Goal: Information Seeking & Learning: Learn about a topic

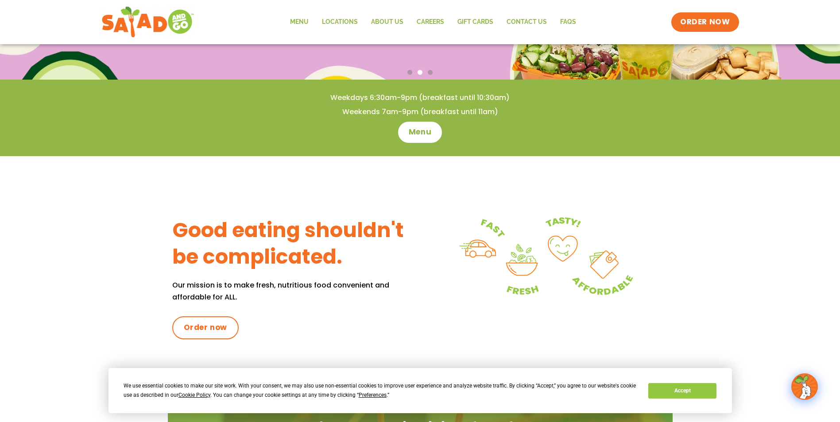
scroll to position [222, 0]
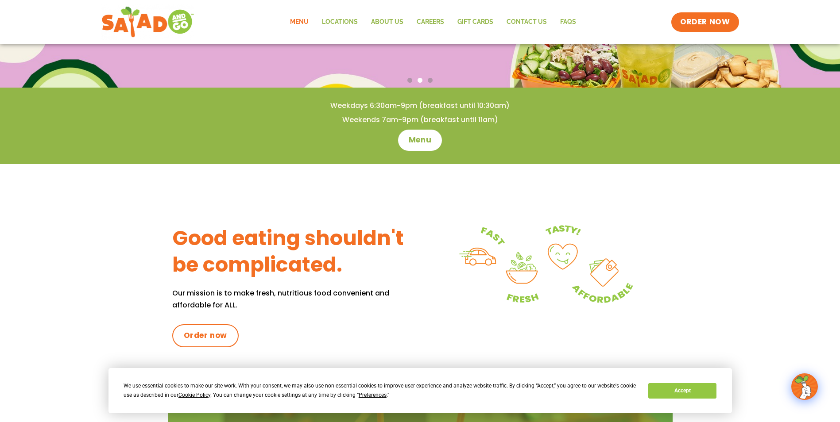
click at [303, 23] on link "Menu" at bounding box center [299, 22] width 32 height 20
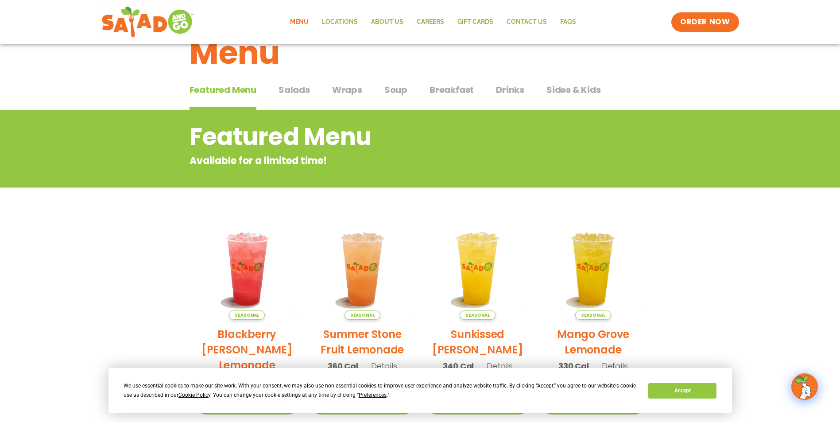
scroll to position [13, 0]
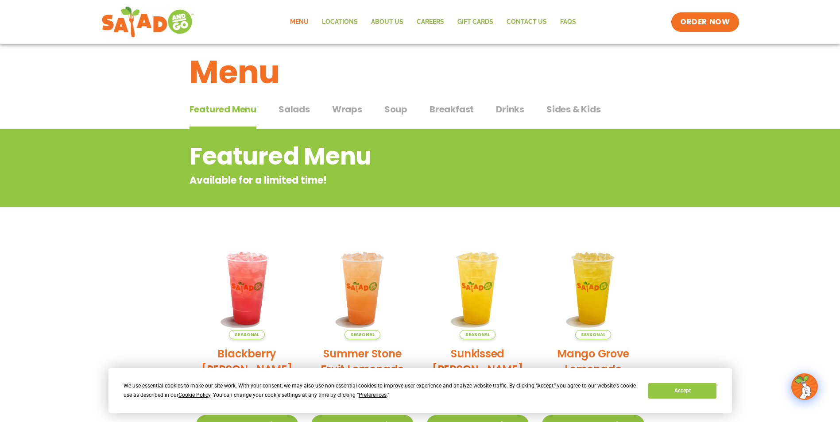
click at [297, 111] on span "Salads" at bounding box center [293, 109] width 31 height 13
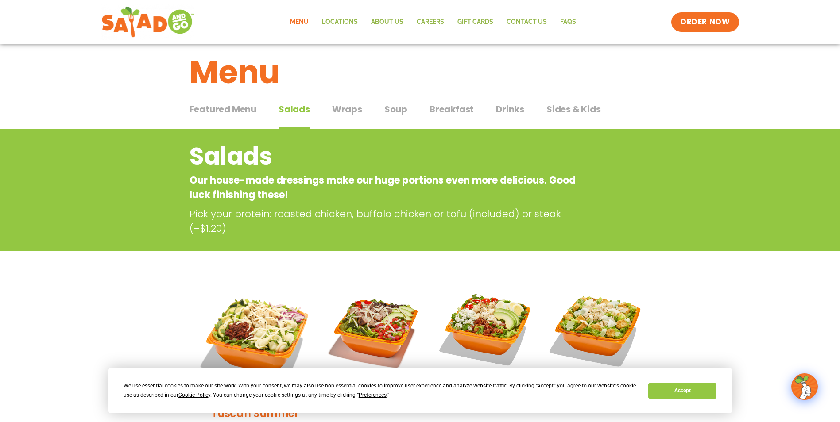
click at [342, 110] on span "Wraps" at bounding box center [347, 109] width 30 height 13
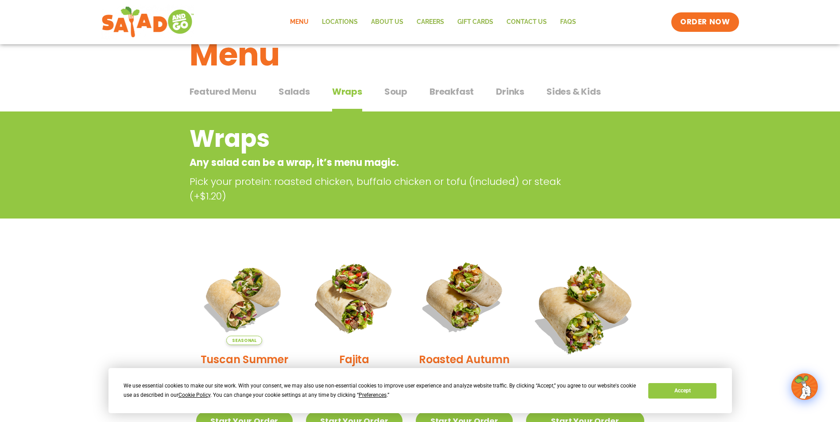
scroll to position [13, 0]
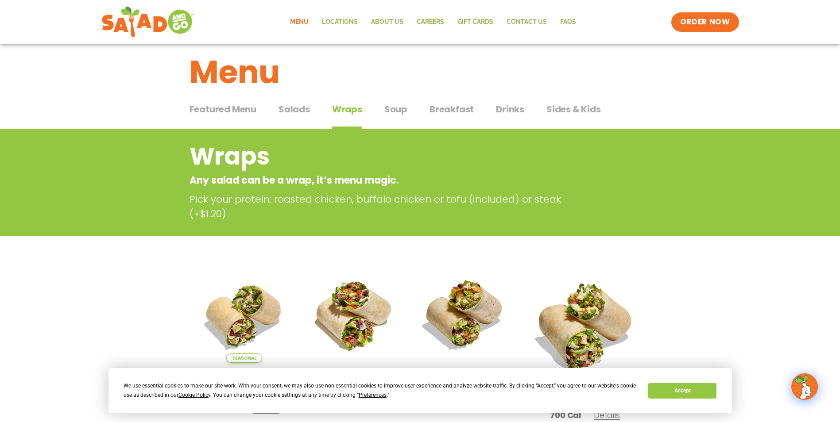
click at [395, 110] on span "Soup" at bounding box center [395, 109] width 23 height 13
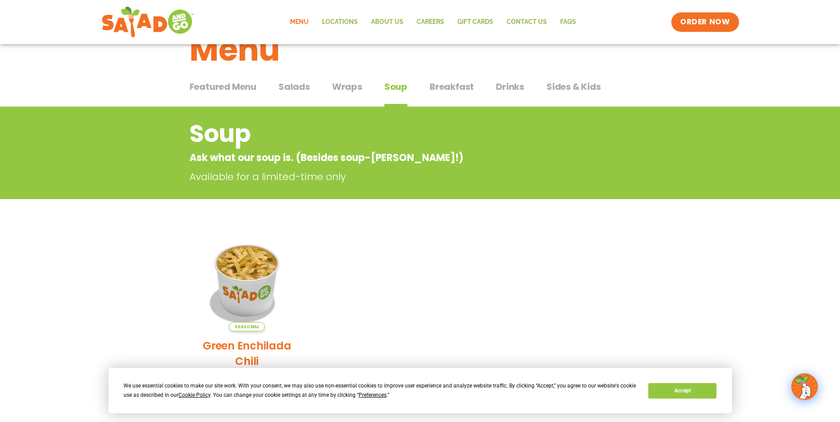
scroll to position [13, 0]
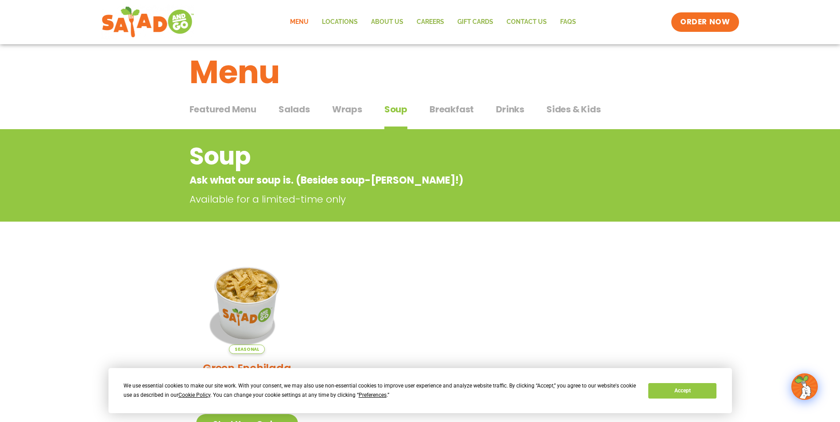
click at [440, 109] on span "Breakfast" at bounding box center [451, 109] width 44 height 13
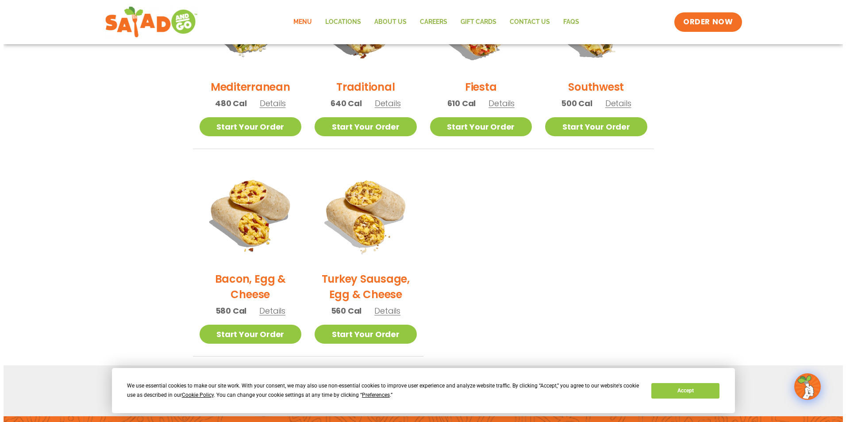
scroll to position [323, 0]
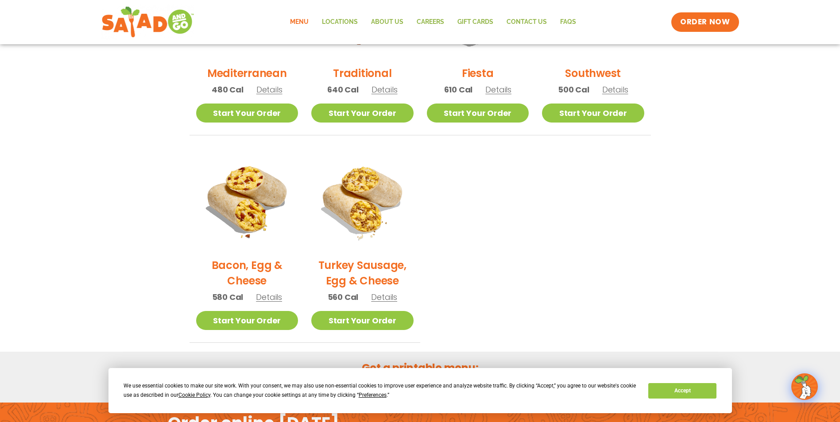
click at [266, 300] on span "Details" at bounding box center [269, 297] width 26 height 11
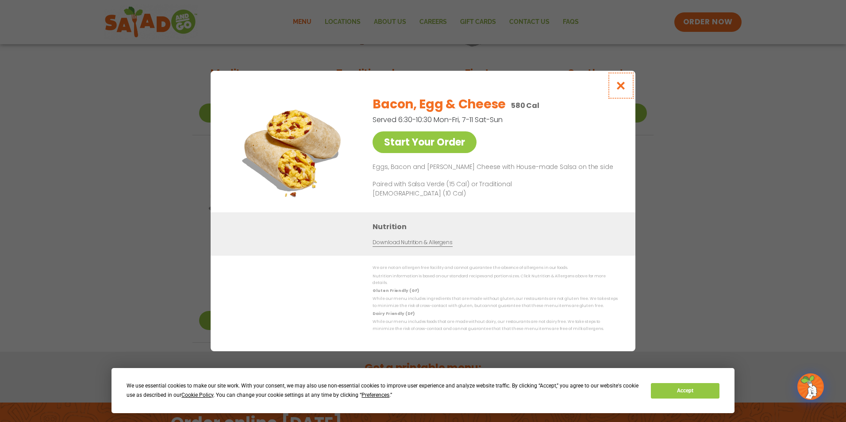
click at [624, 87] on icon "Close modal" at bounding box center [621, 85] width 11 height 9
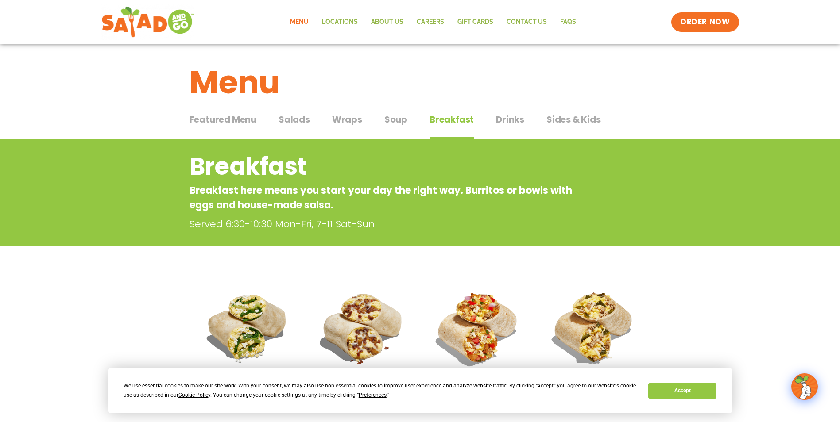
scroll to position [0, 0]
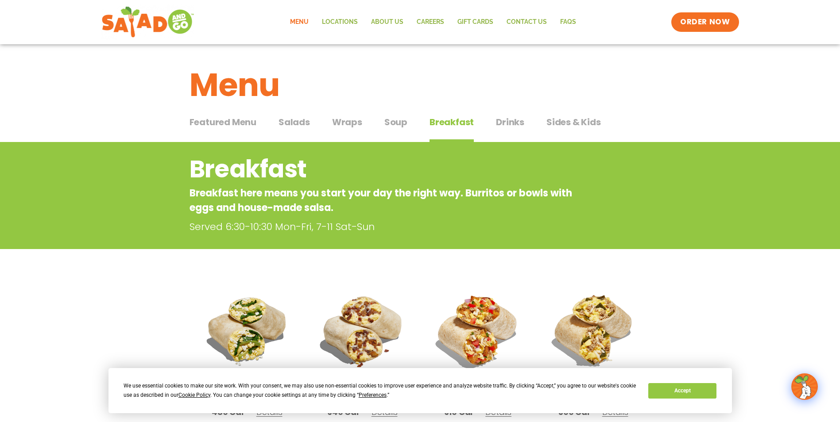
click at [340, 122] on span "Wraps" at bounding box center [347, 122] width 30 height 13
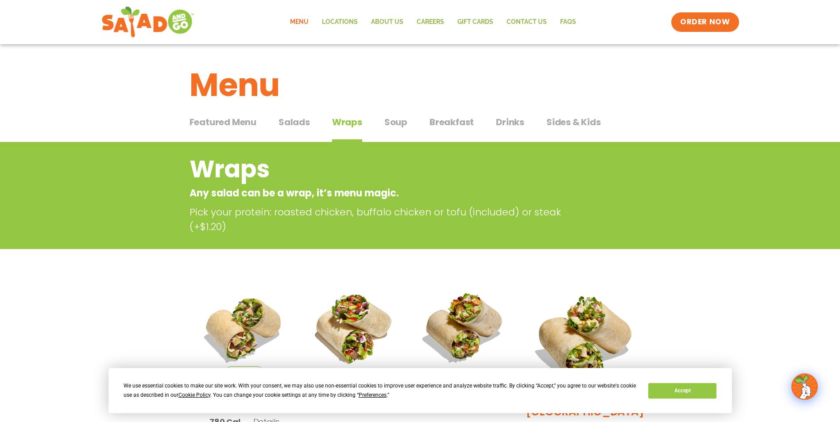
click at [290, 123] on span "Salads" at bounding box center [293, 122] width 31 height 13
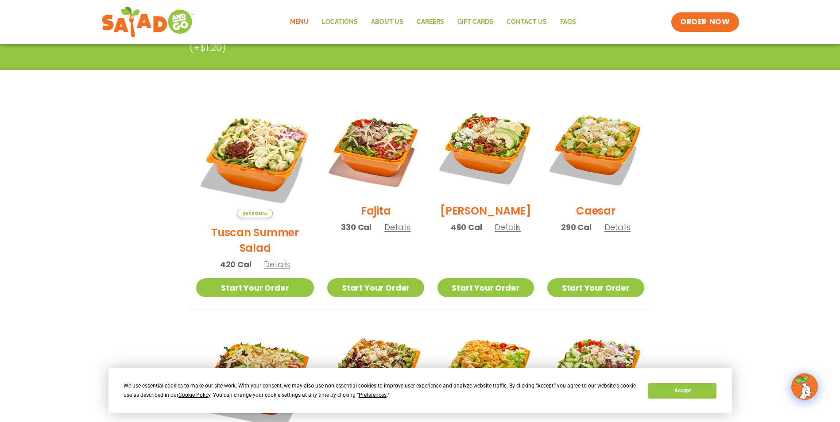
scroll to position [221, 0]
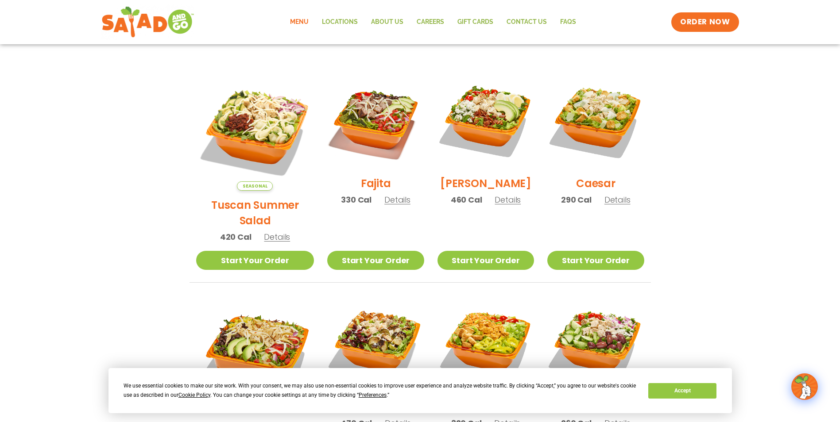
click at [269, 231] on span "Details" at bounding box center [277, 236] width 26 height 11
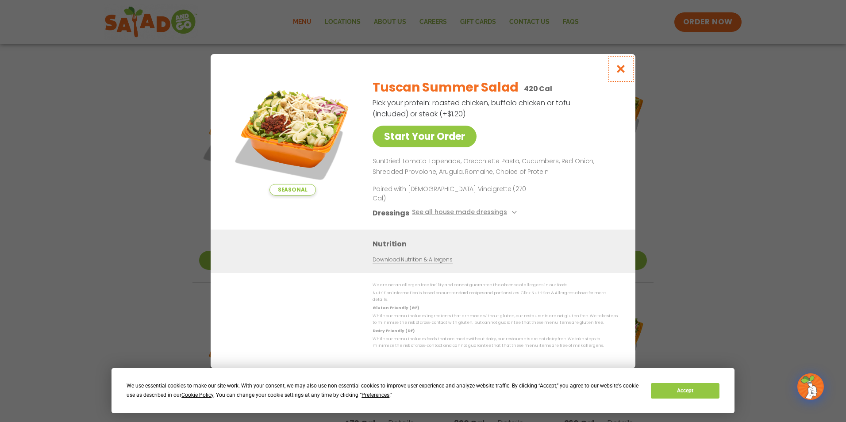
click at [622, 73] on icon "Close modal" at bounding box center [621, 68] width 11 height 9
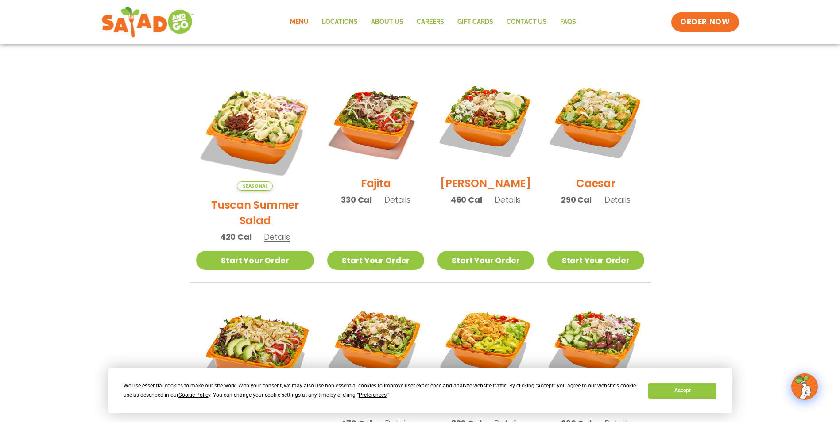
click at [384, 205] on span "Details" at bounding box center [397, 199] width 26 height 11
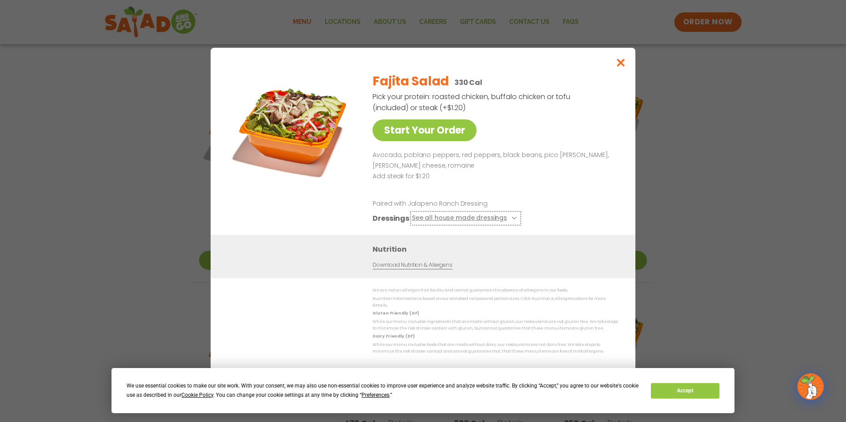
click at [512, 220] on icon at bounding box center [514, 218] width 4 height 4
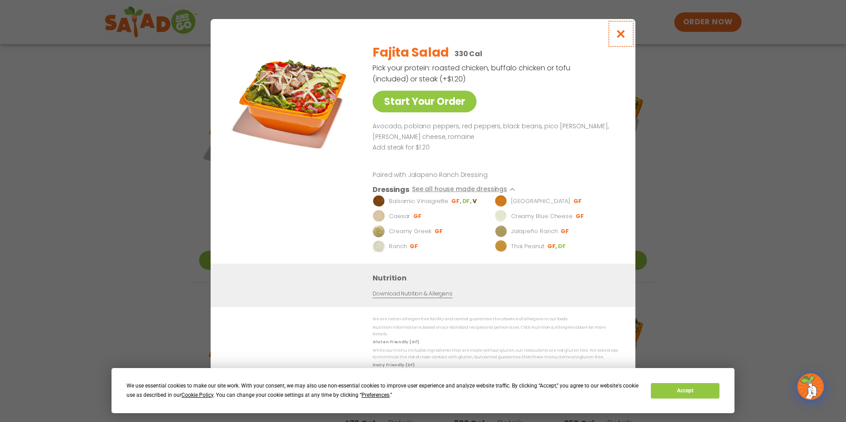
click at [622, 37] on icon "Close modal" at bounding box center [621, 33] width 11 height 9
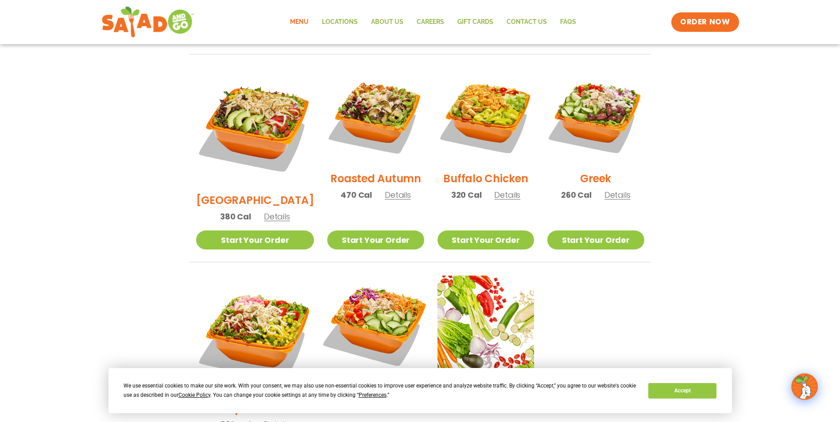
scroll to position [443, 0]
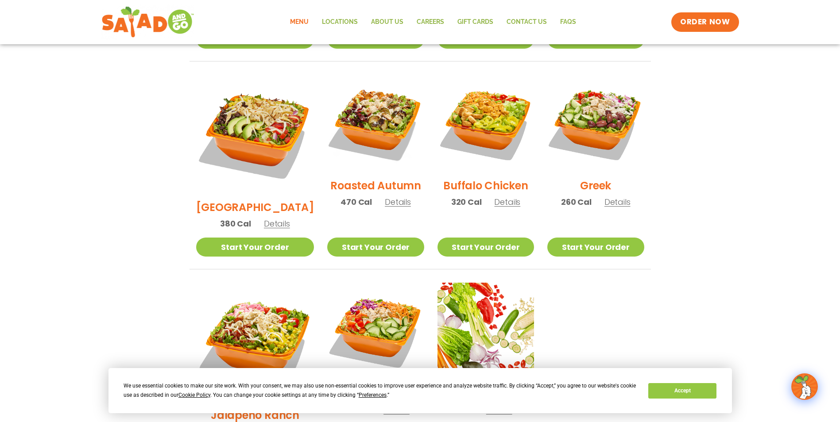
click at [385, 196] on span "Details" at bounding box center [398, 201] width 26 height 11
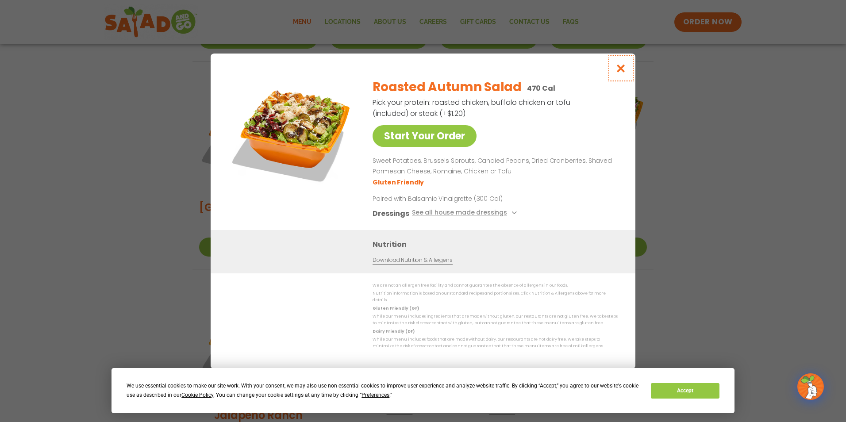
click at [621, 68] on icon "Close modal" at bounding box center [621, 68] width 11 height 9
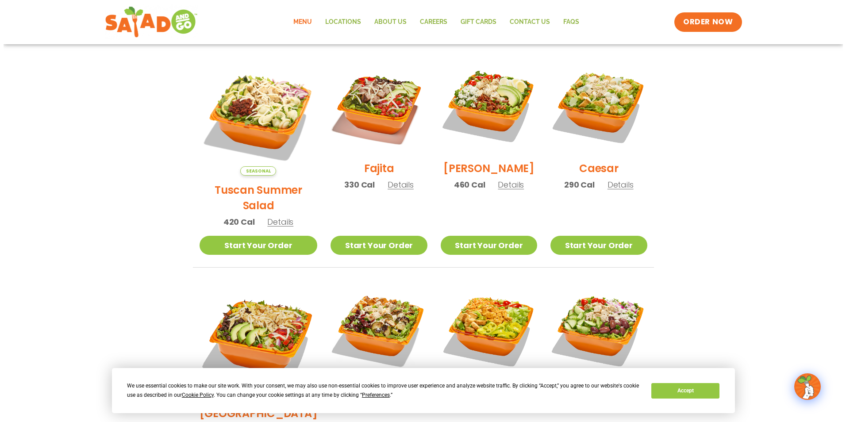
scroll to position [221, 0]
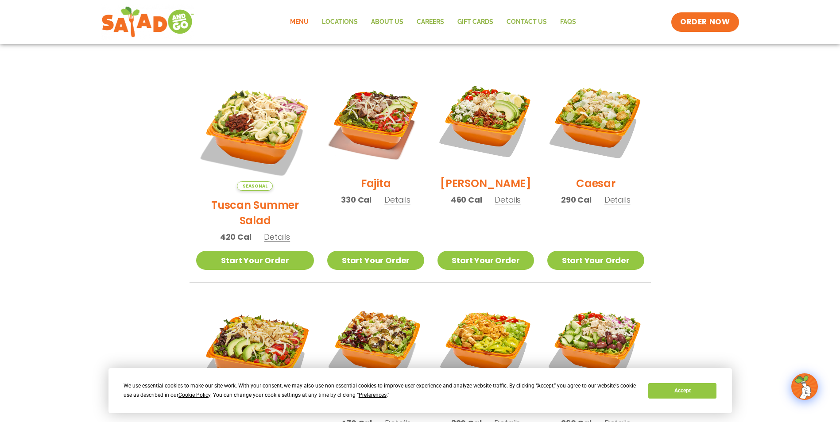
click at [497, 205] on span "Details" at bounding box center [507, 199] width 26 height 11
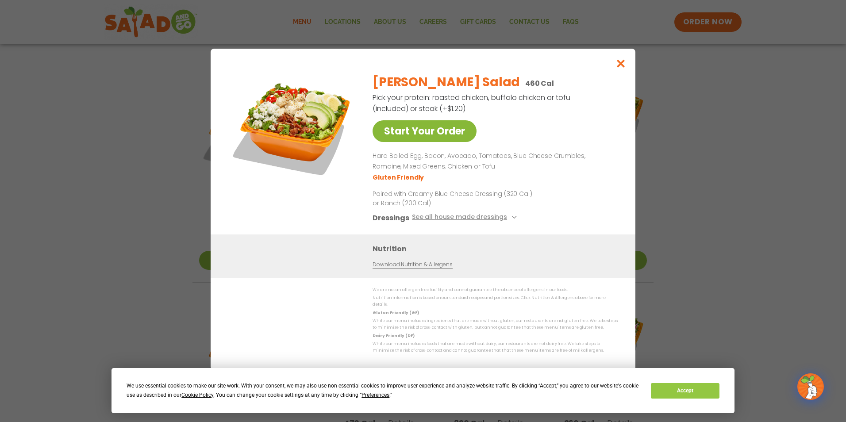
click at [407, 134] on link "Start Your Order" at bounding box center [425, 131] width 104 height 22
